Goal: Navigation & Orientation: Find specific page/section

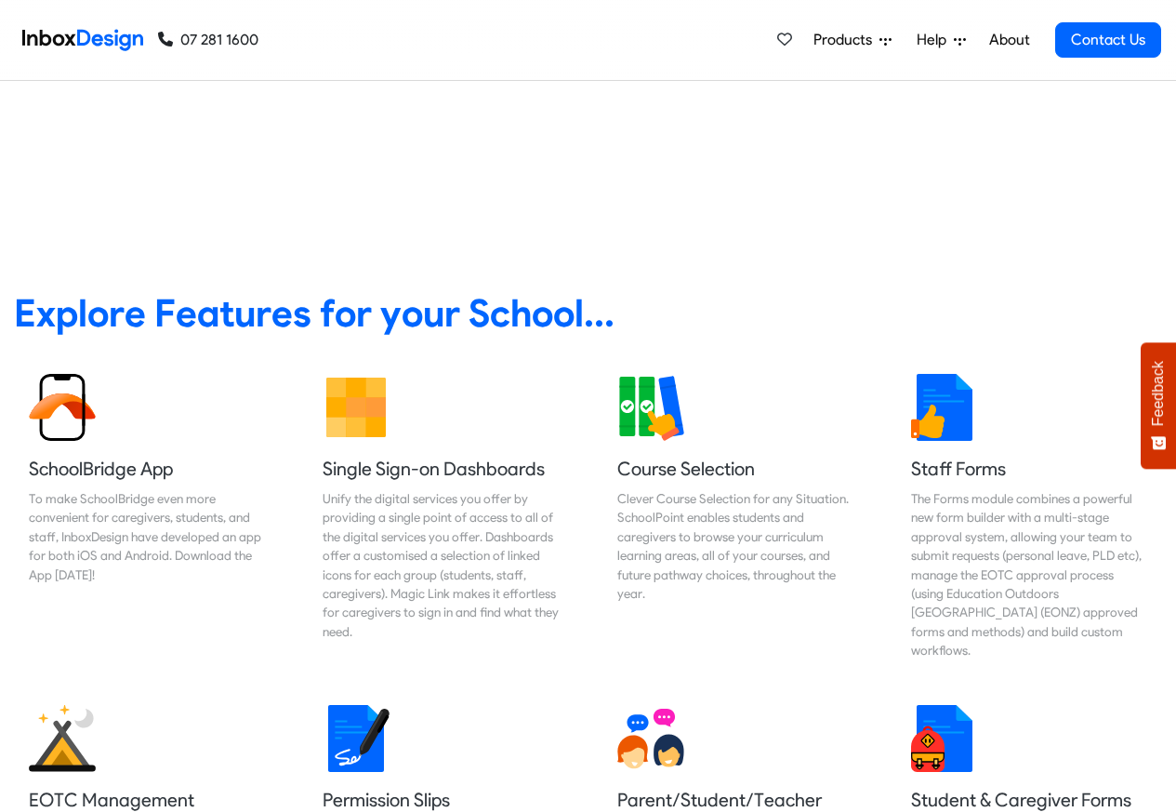
scroll to position [670, 0]
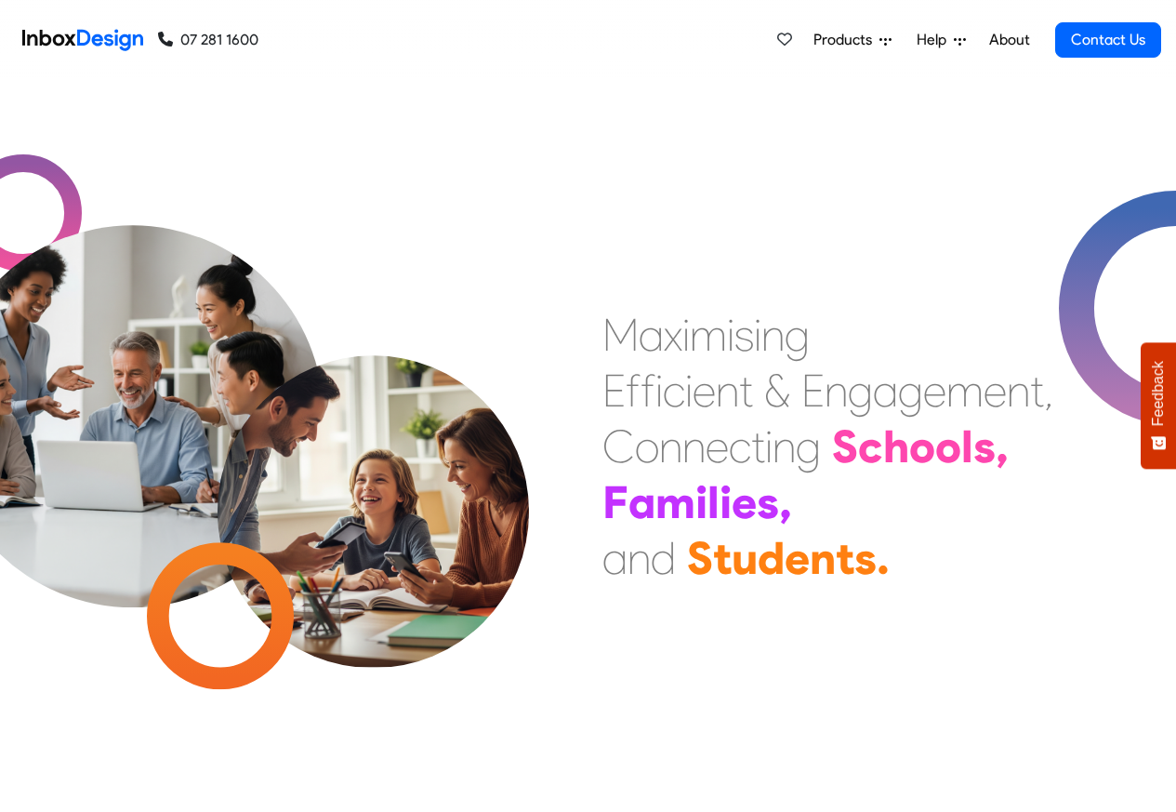
click at [839, 43] on span "Products" at bounding box center [847, 40] width 66 height 22
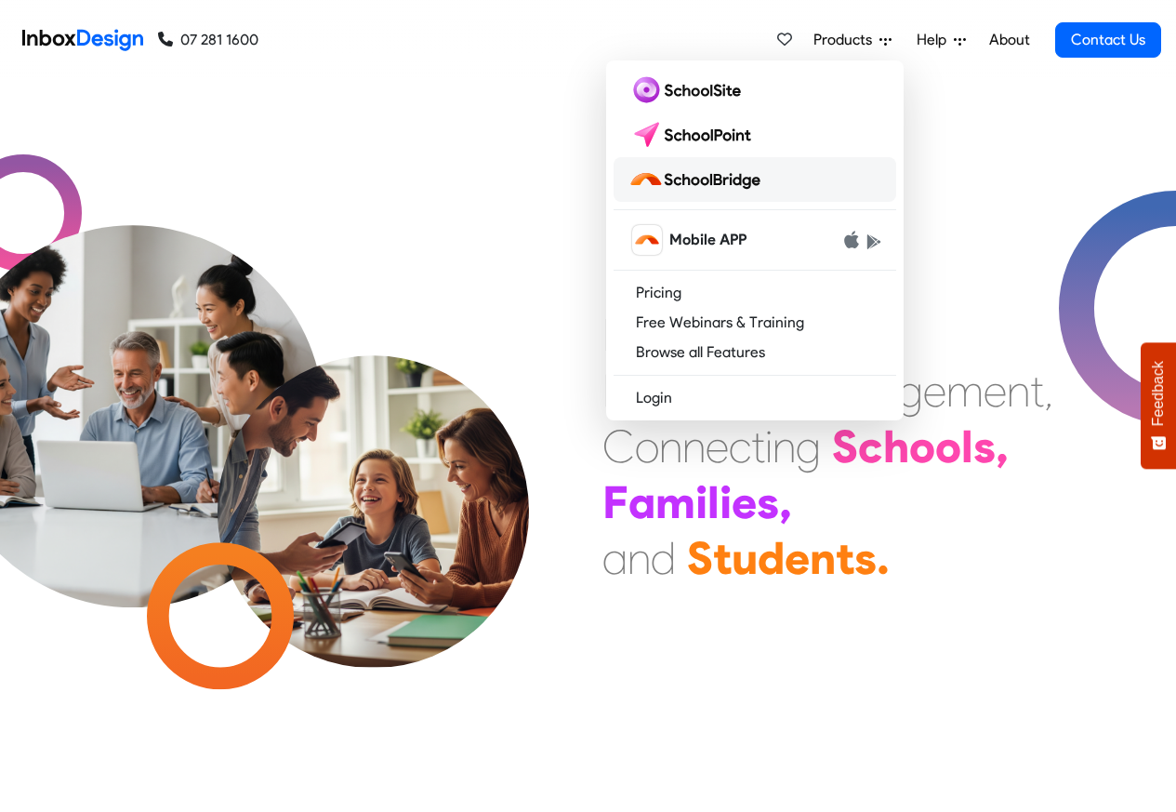
click at [735, 179] on img at bounding box center [698, 180] width 139 height 30
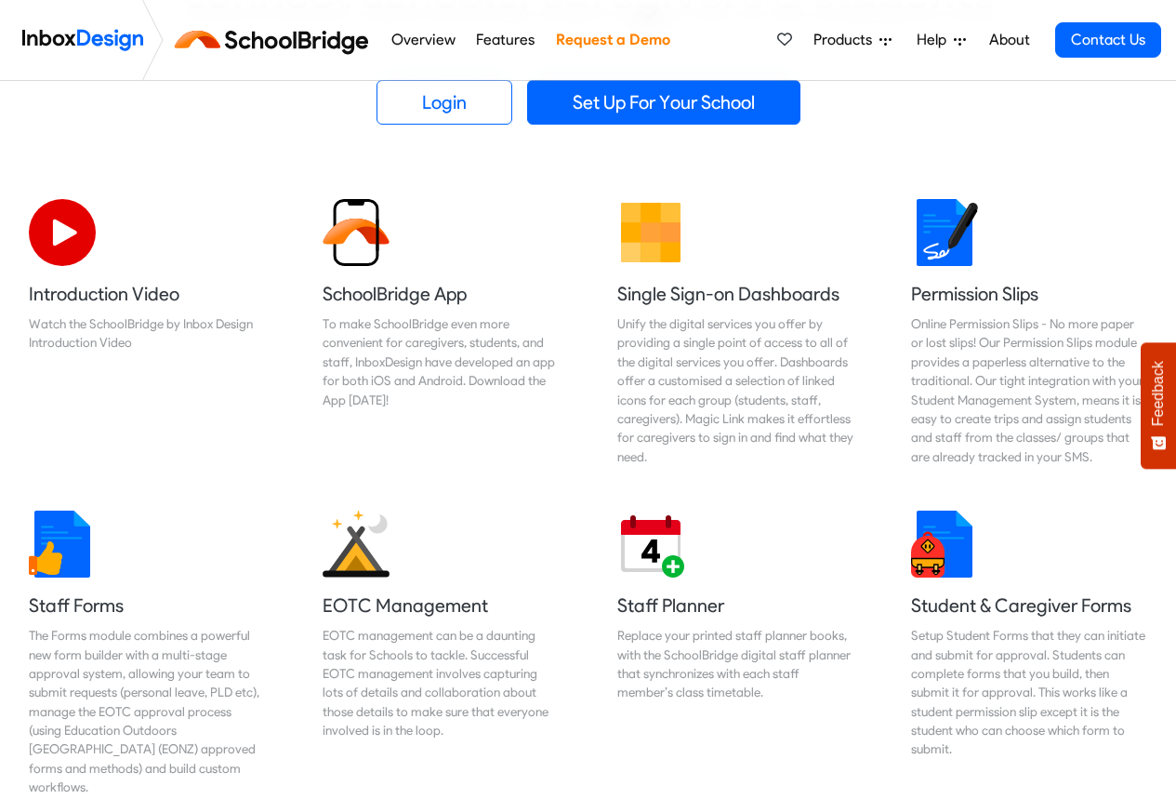
scroll to position [511, 0]
